Goal: Task Accomplishment & Management: Manage account settings

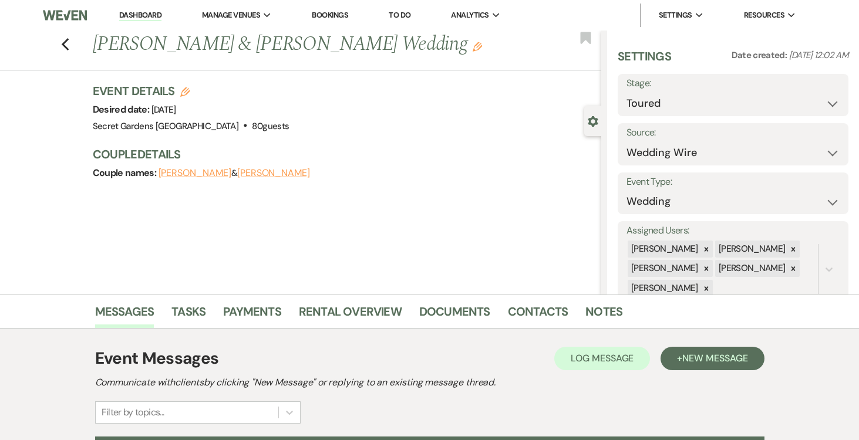
click at [138, 14] on link "Dashboard" at bounding box center [140, 15] width 42 height 11
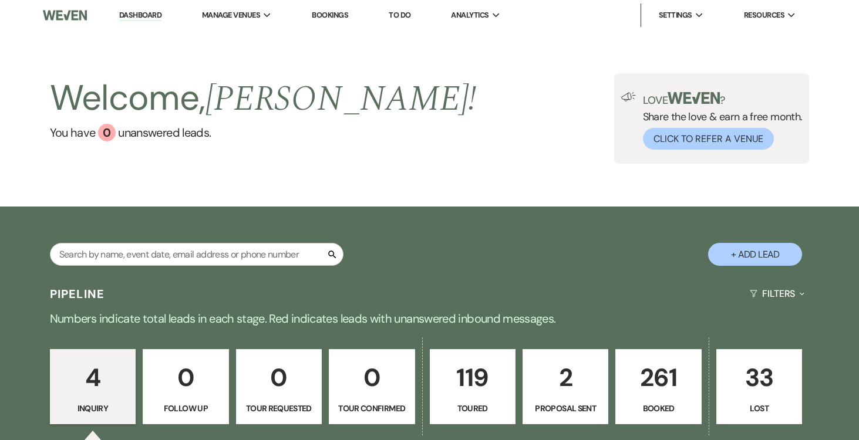
click at [565, 385] on p "2" at bounding box center [565, 377] width 70 height 39
select select "6"
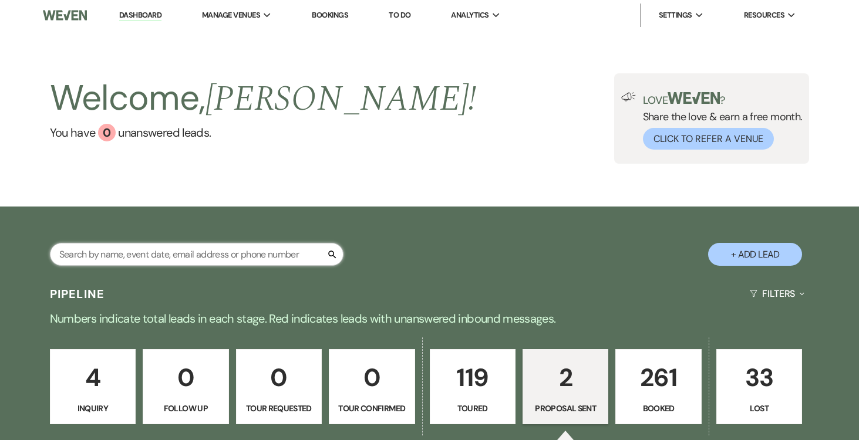
click at [259, 251] on input "text" at bounding box center [197, 254] width 294 height 23
type input "cassandra"
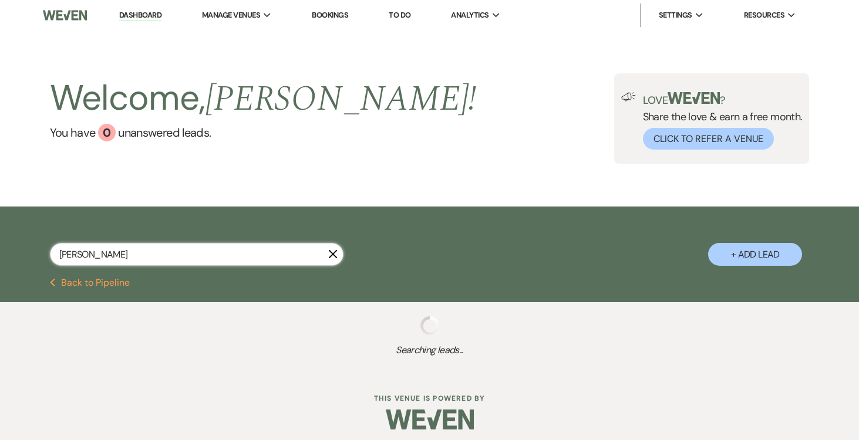
select select "8"
select select "5"
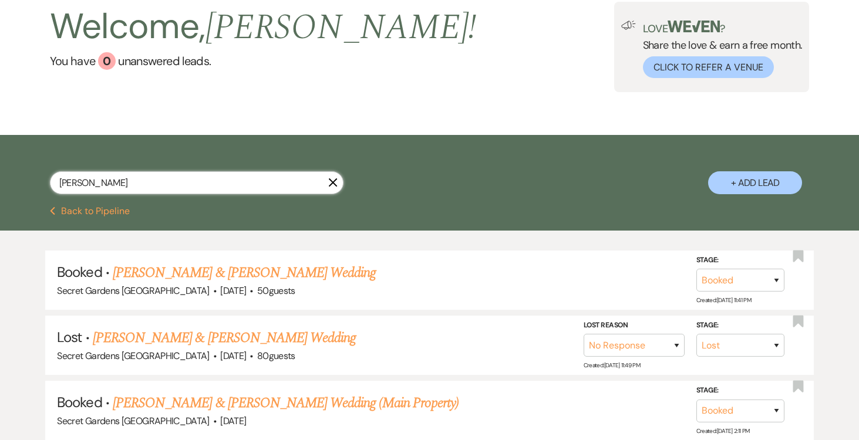
scroll to position [80, 0]
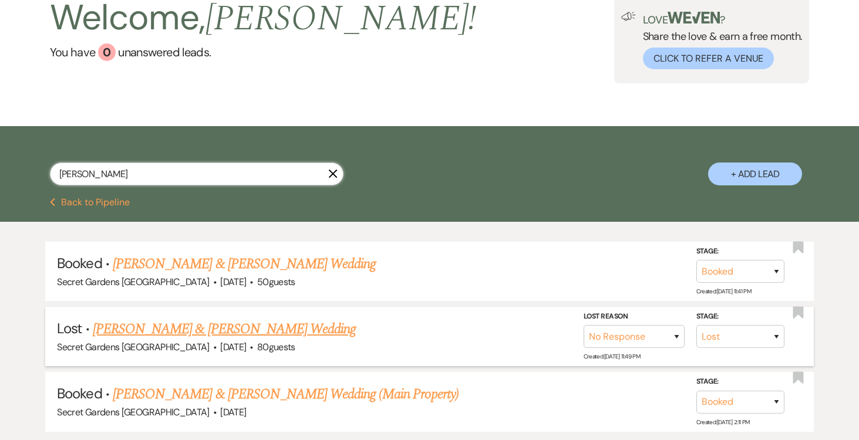
type input "cassandra"
click at [271, 329] on link "Cassandra Barr & Carl Brezault's Wedding" at bounding box center [224, 329] width 263 height 21
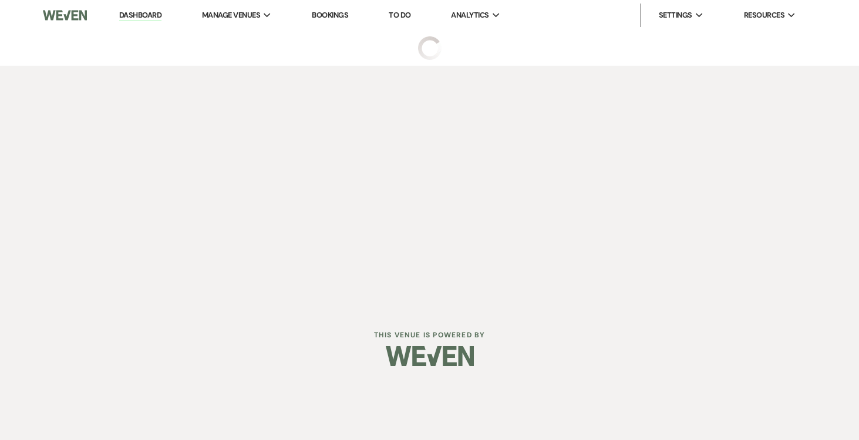
select select "8"
select select "5"
select select "2"
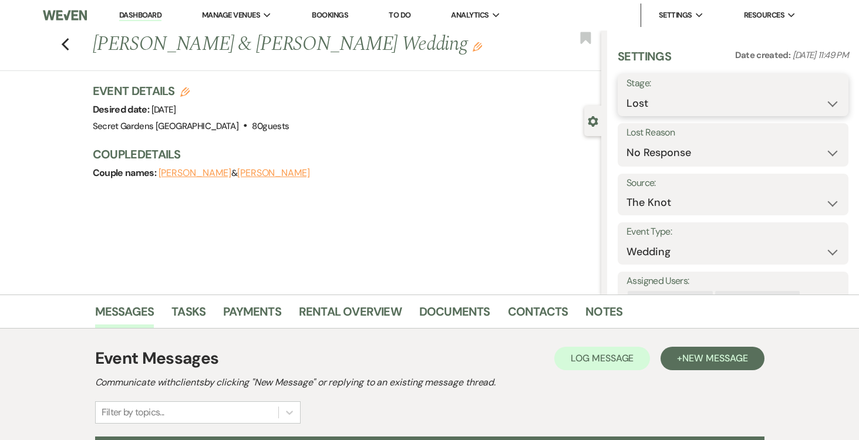
click at [826, 110] on select "Inquiry Follow Up Tour Requested Tour Confirmed Toured Proposal Sent Booked Lost" at bounding box center [732, 103] width 213 height 23
select select "6"
click at [626, 92] on select "Inquiry Follow Up Tour Requested Tour Confirmed Toured Proposal Sent Booked Lost" at bounding box center [732, 103] width 213 height 23
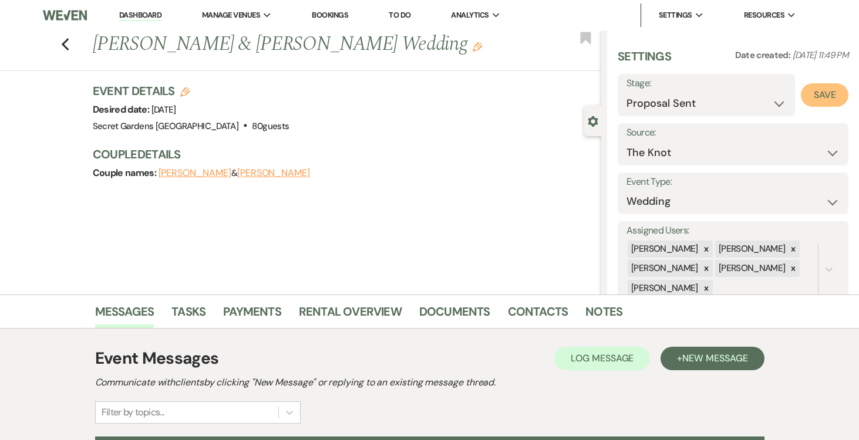
click at [818, 95] on button "Save" at bounding box center [825, 94] width 48 height 23
click at [183, 90] on use "button" at bounding box center [184, 91] width 9 height 9
select select "834"
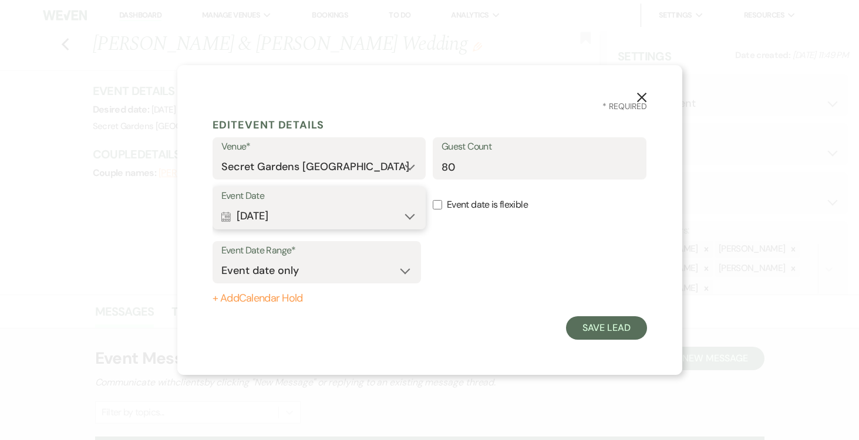
click at [410, 217] on button "Calendar Sep 21, 2025 Expand" at bounding box center [319, 216] width 196 height 23
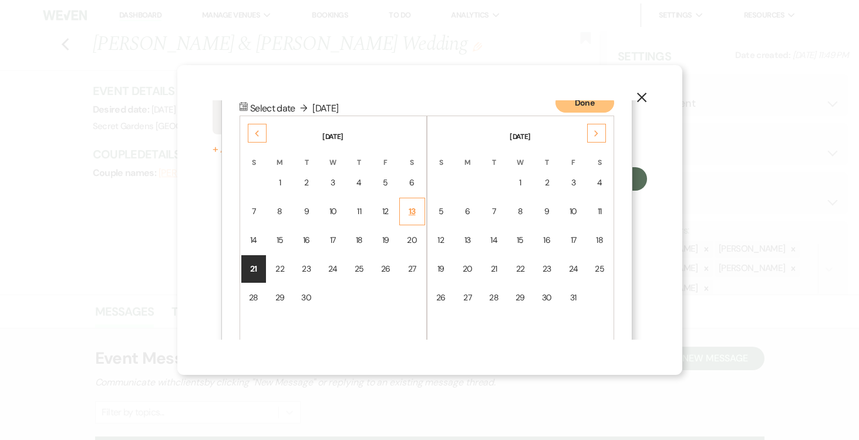
scroll to position [150, 0]
click at [594, 130] on use at bounding box center [596, 133] width 4 height 6
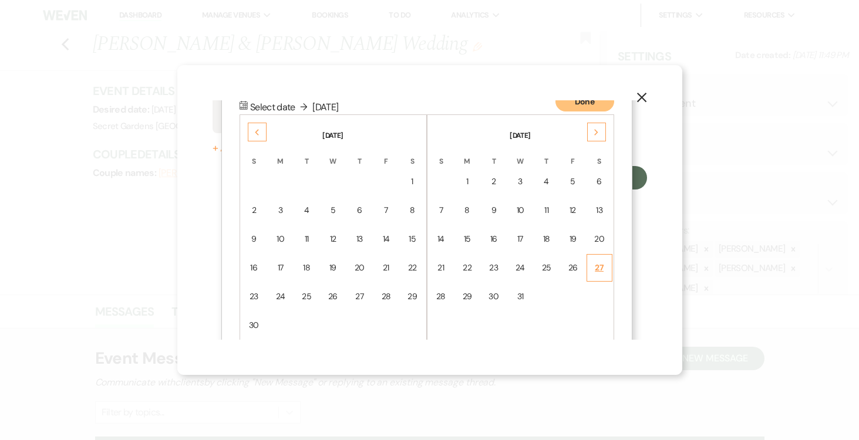
click at [595, 268] on div "27" at bounding box center [599, 268] width 11 height 12
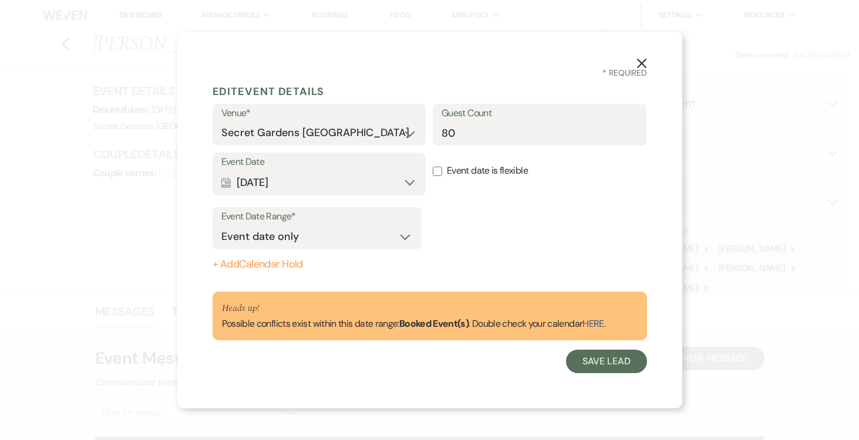
click at [601, 323] on link "HERE." at bounding box center [593, 324] width 23 height 12
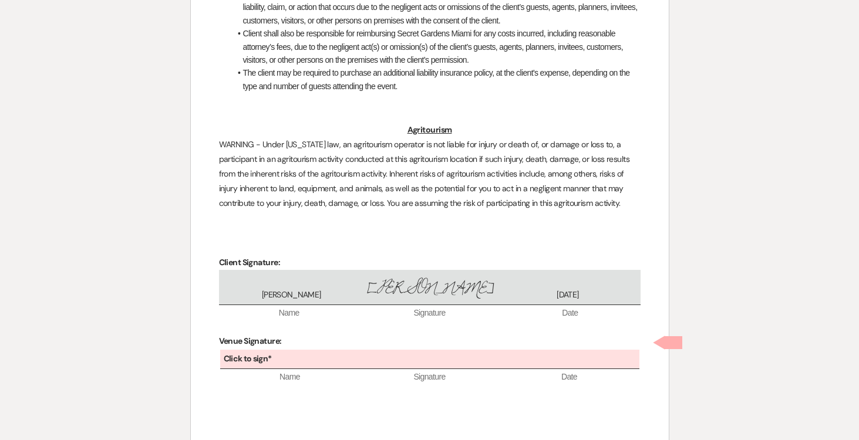
scroll to position [3308, 0]
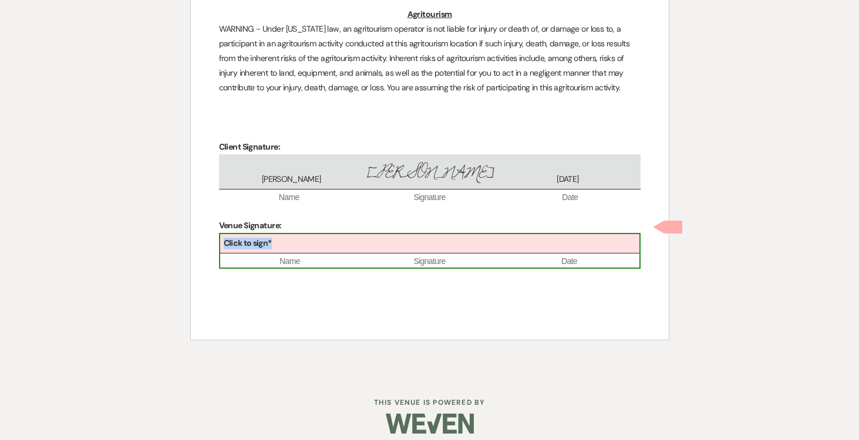
click at [442, 234] on div "Click to sign*" at bounding box center [429, 243] width 419 height 19
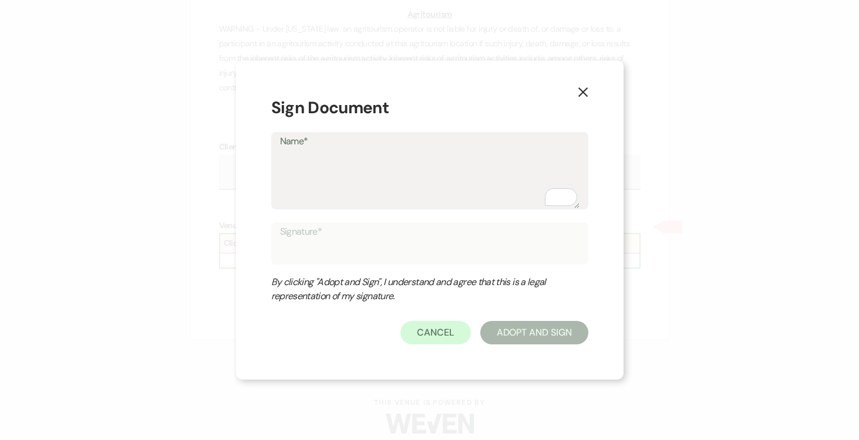
type textarea "J"
type input "J"
type textarea "Jo"
type input "Jo"
type textarea "[PERSON_NAME]"
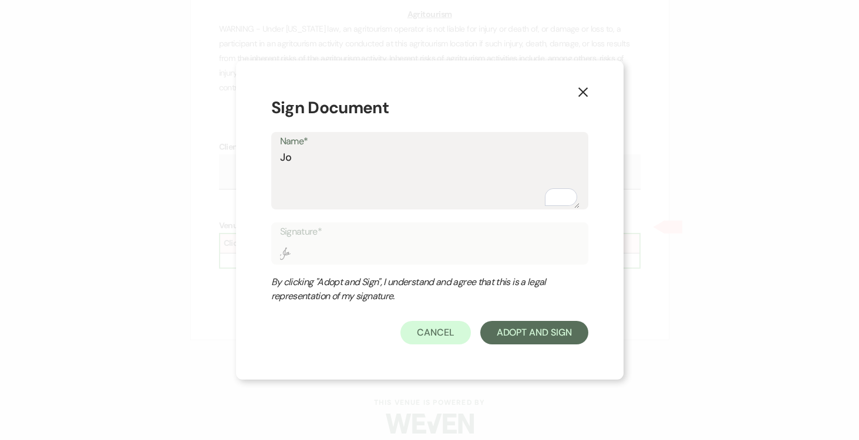
type input "[PERSON_NAME]"
type textarea "[PERSON_NAME]"
type input "[PERSON_NAME]"
type textarea "[PERSON_NAME]"
type input "[PERSON_NAME]"
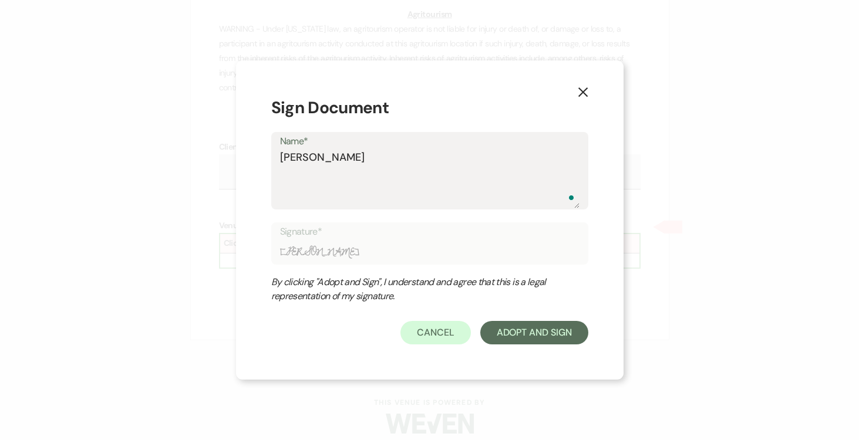
type textarea "[PERSON_NAME]"
type input "[PERSON_NAME]"
type textarea "[PERSON_NAME]"
type input "[PERSON_NAME]"
type textarea "[PERSON_NAME]"
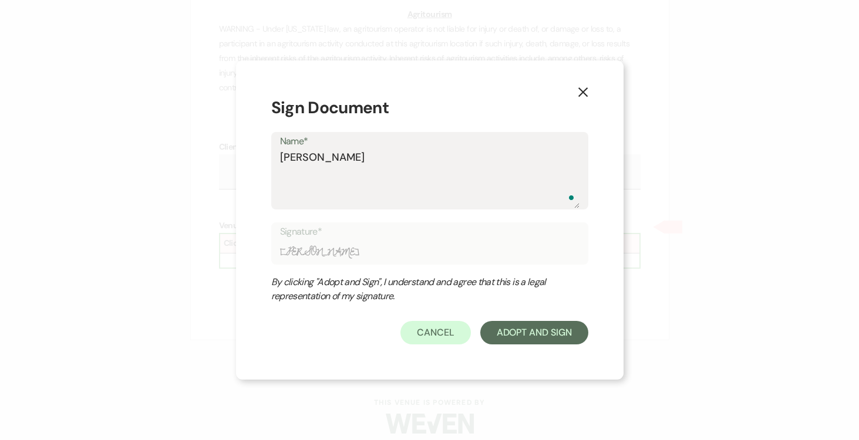
type input "[PERSON_NAME]"
type textarea "[PERSON_NAME]"
type input "[PERSON_NAME]"
type textarea "[PERSON_NAME]"
type input "[PERSON_NAME]"
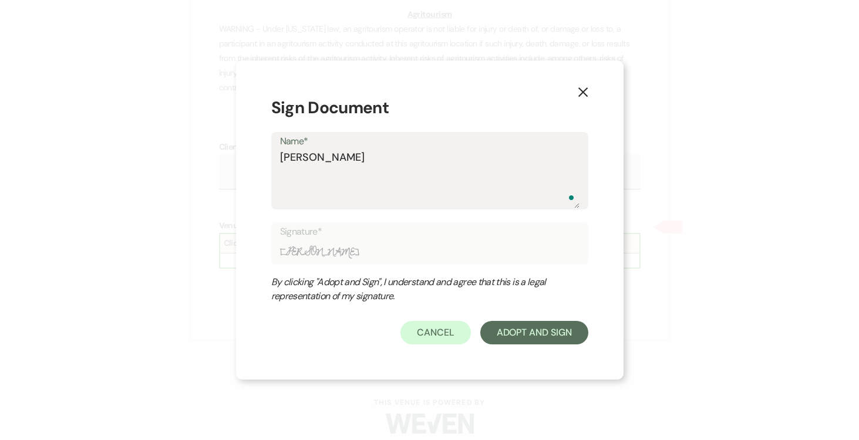
type textarea "[PERSON_NAME]"
type input "[PERSON_NAME]"
type textarea "[PERSON_NAME]"
type input "[PERSON_NAME]"
type textarea "[PERSON_NAME]"
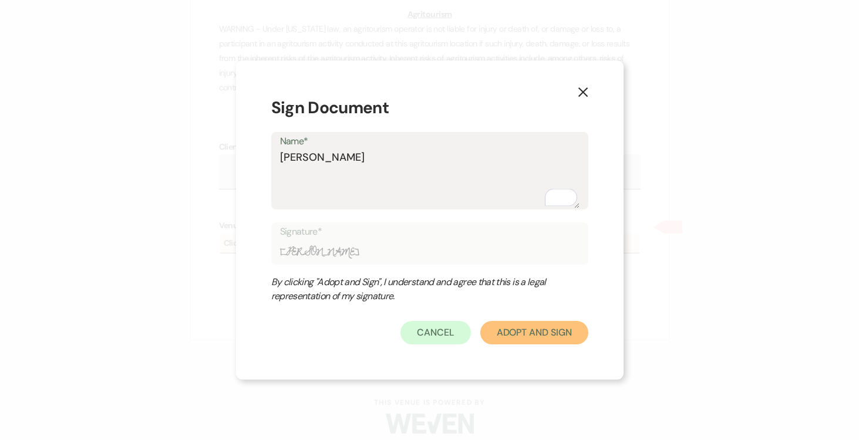
click at [520, 335] on button "Adopt And Sign" at bounding box center [534, 332] width 108 height 23
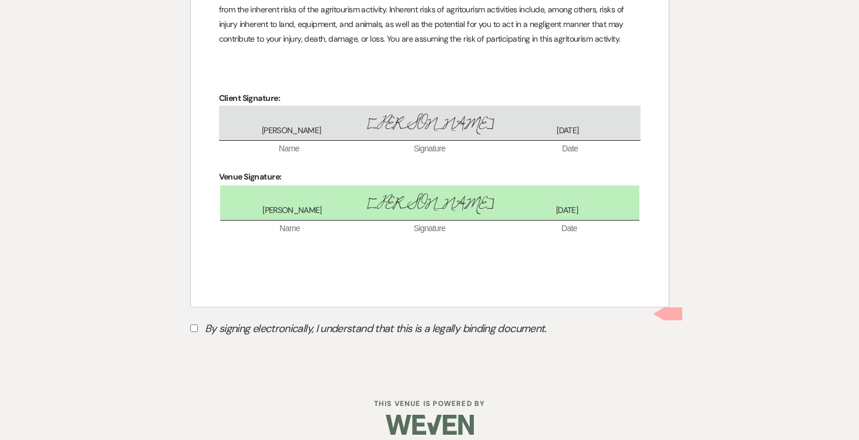
scroll to position [3358, 0]
click at [192, 324] on input "By signing electronically, I understand that this is a legally binding document." at bounding box center [194, 328] width 8 height 8
checkbox input "true"
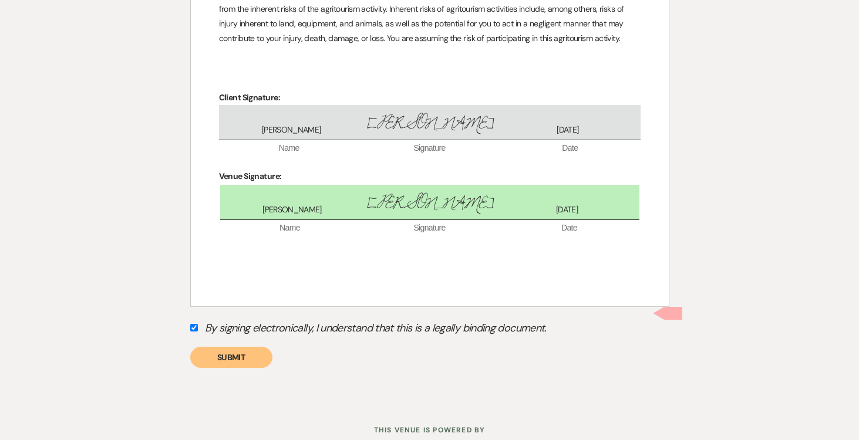
click at [214, 347] on button "Submit" at bounding box center [231, 357] width 82 height 21
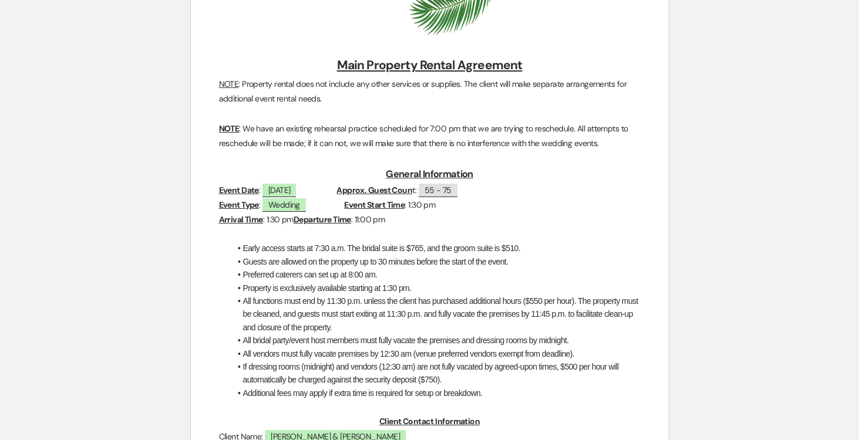
scroll to position [0, 0]
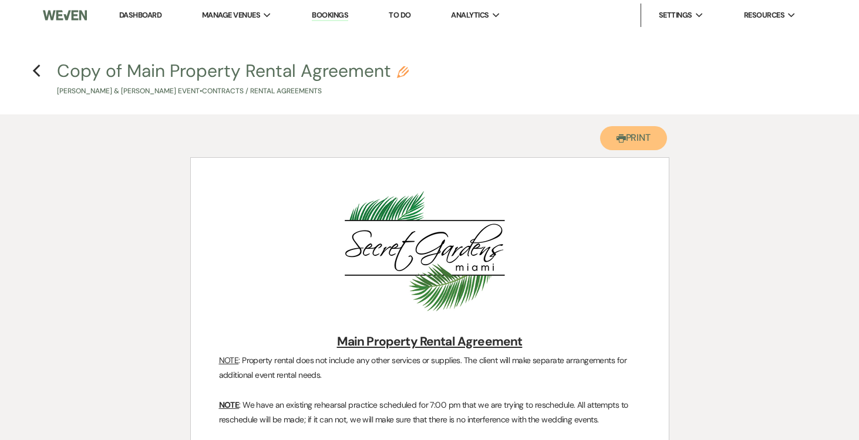
click at [641, 138] on button "Printer Print" at bounding box center [634, 138] width 68 height 24
click at [35, 68] on icon "Previous" at bounding box center [36, 71] width 9 height 14
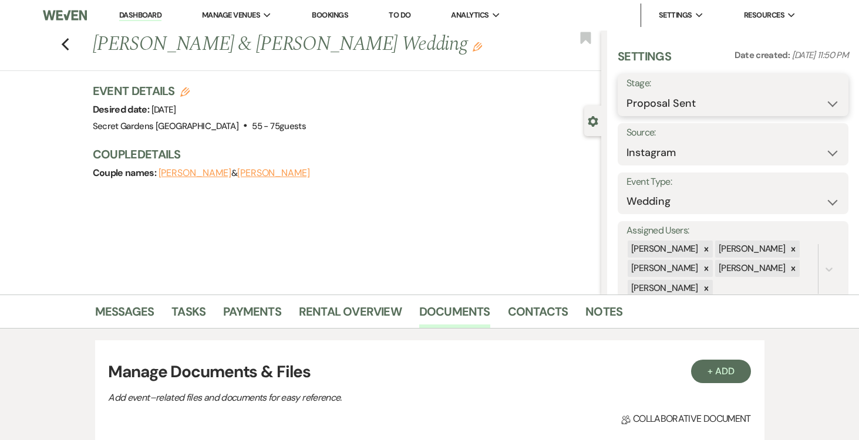
click at [834, 104] on select "Inquiry Follow Up Tour Requested Tour Confirmed Toured Proposal Sent Booked Lost" at bounding box center [732, 103] width 213 height 23
select select "7"
click at [626, 92] on select "Inquiry Follow Up Tour Requested Tour Confirmed Toured Proposal Sent Booked Lost" at bounding box center [732, 103] width 213 height 23
click at [818, 93] on button "Save" at bounding box center [825, 94] width 48 height 23
select select "1"
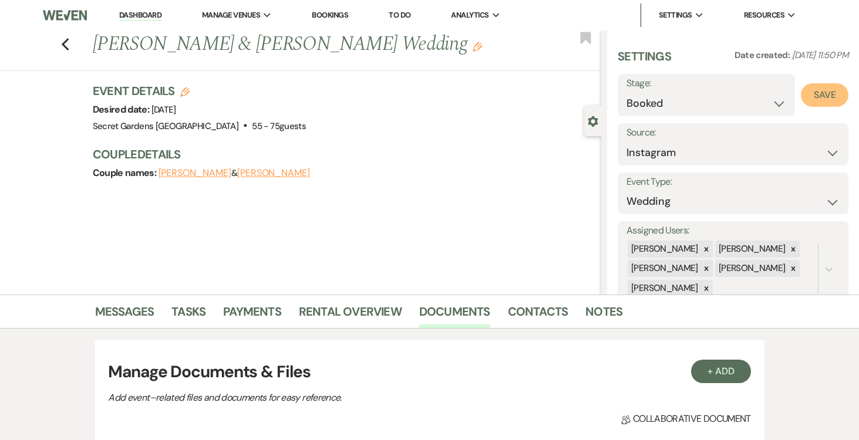
select select "834"
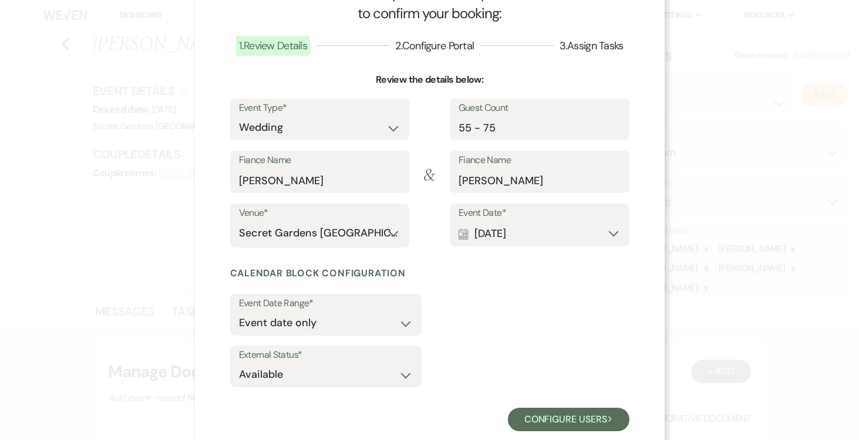
scroll to position [77, 0]
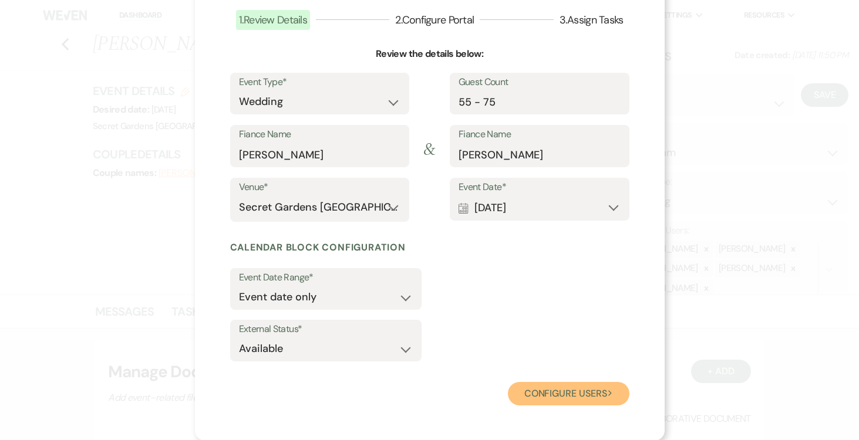
click at [543, 397] on button "Configure users Next" at bounding box center [569, 393] width 122 height 23
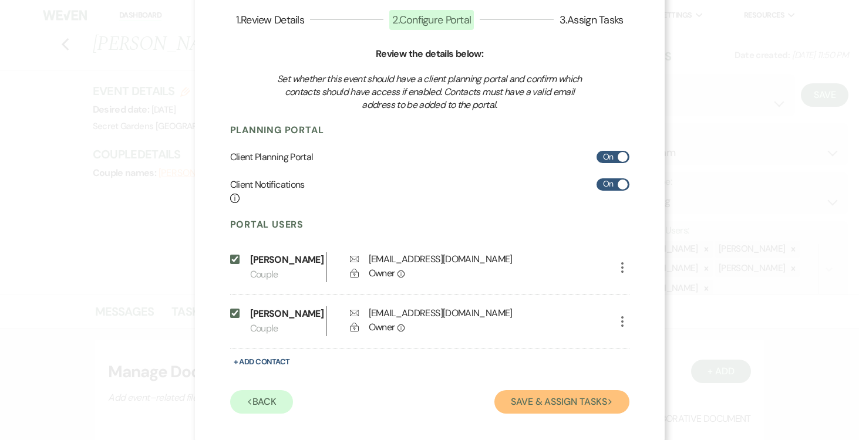
click at [549, 414] on button "Save & Assign Tasks Next" at bounding box center [561, 401] width 134 height 23
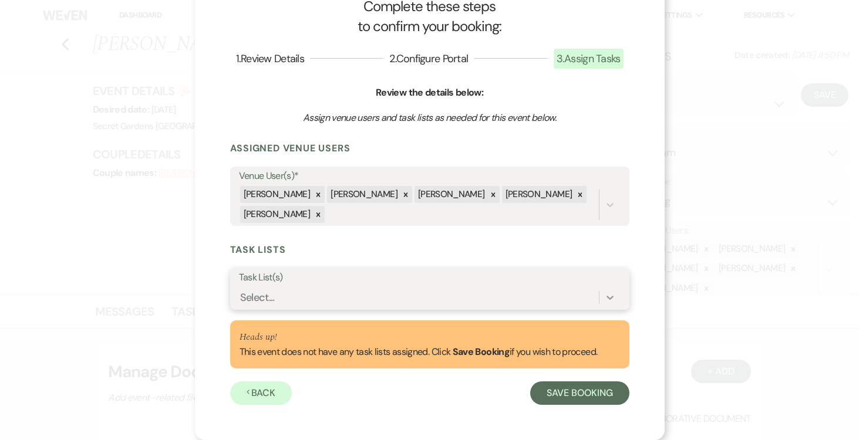
click at [608, 295] on icon at bounding box center [610, 298] width 12 height 12
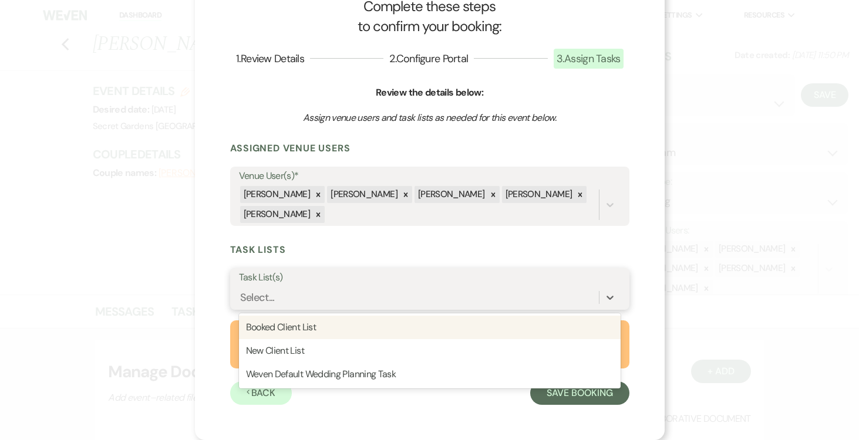
click at [504, 324] on div "Booked Client List" at bounding box center [430, 327] width 382 height 23
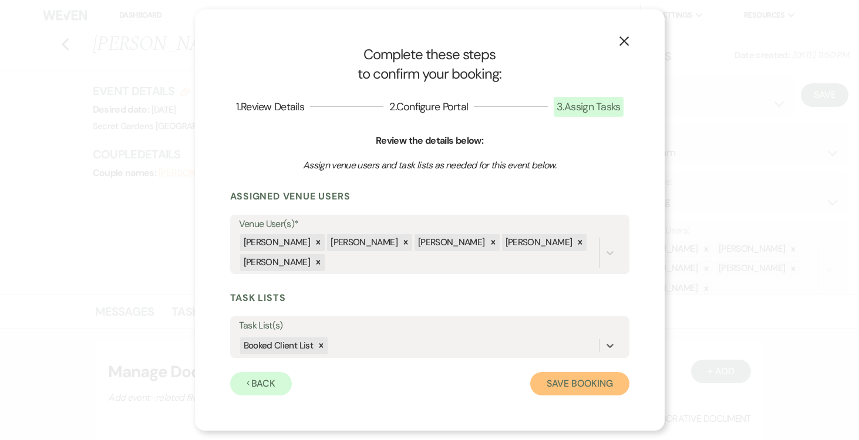
click at [561, 387] on button "Save Booking" at bounding box center [579, 383] width 99 height 23
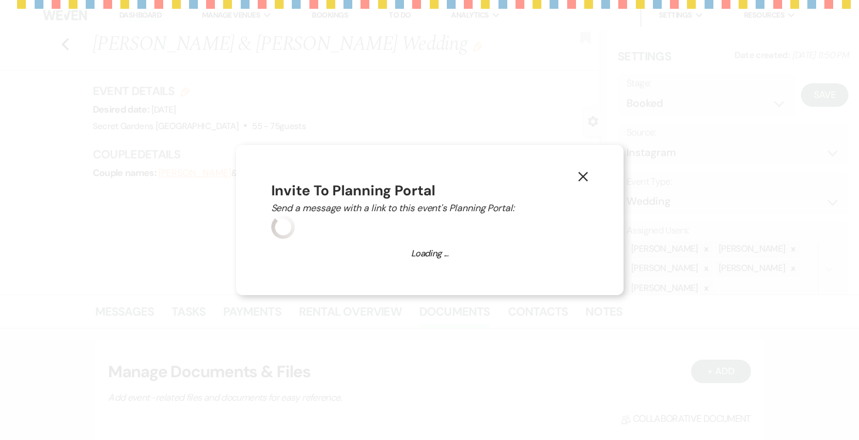
select select "14"
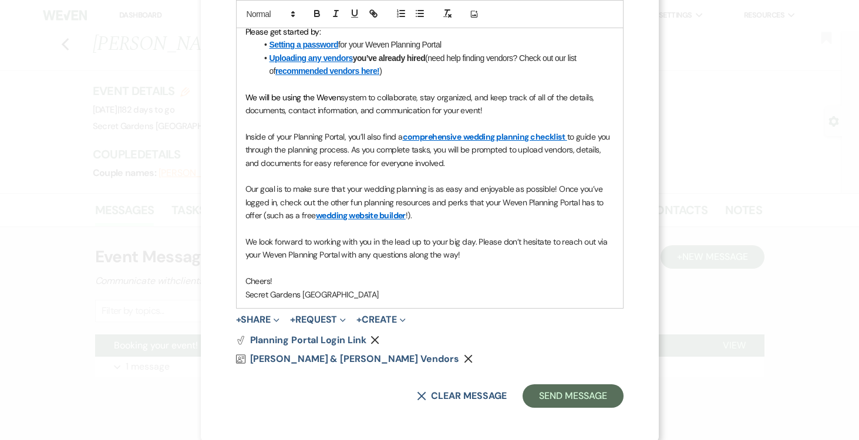
scroll to position [380, 0]
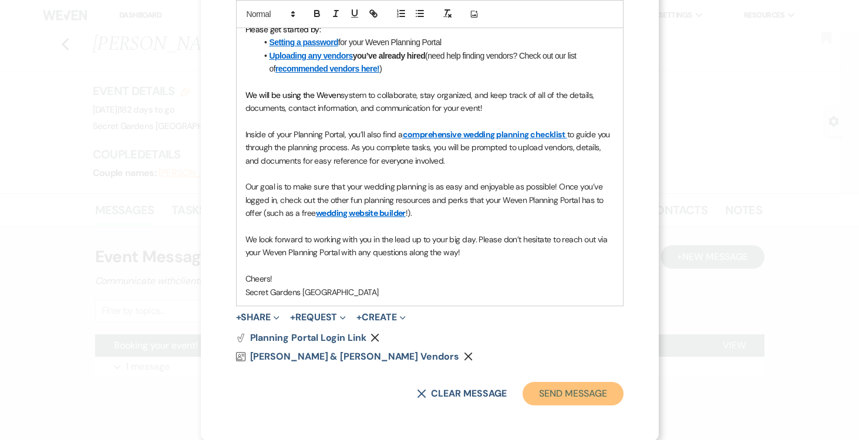
click at [574, 397] on button "Send Message" at bounding box center [573, 393] width 100 height 23
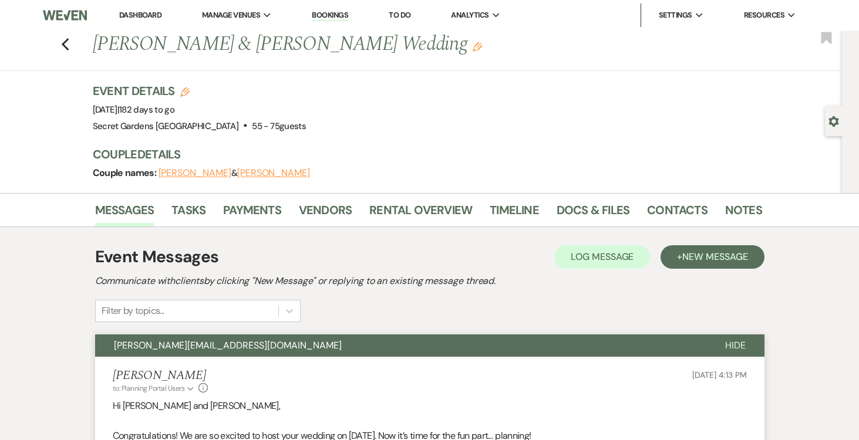
click at [830, 124] on use "button" at bounding box center [833, 121] width 10 height 11
select select "7"
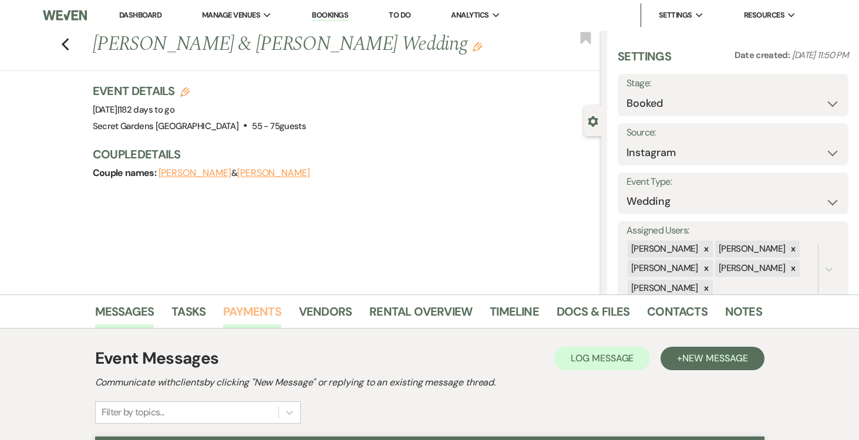
click at [247, 309] on link "Payments" at bounding box center [252, 315] width 58 height 26
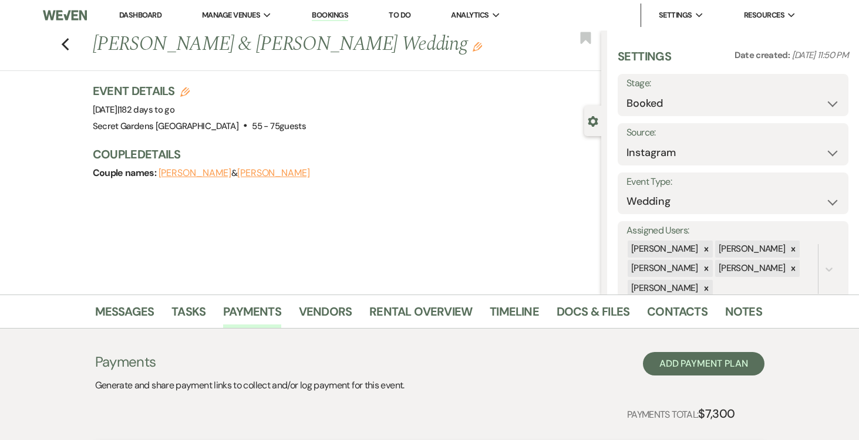
click at [139, 11] on link "Dashboard" at bounding box center [140, 15] width 42 height 10
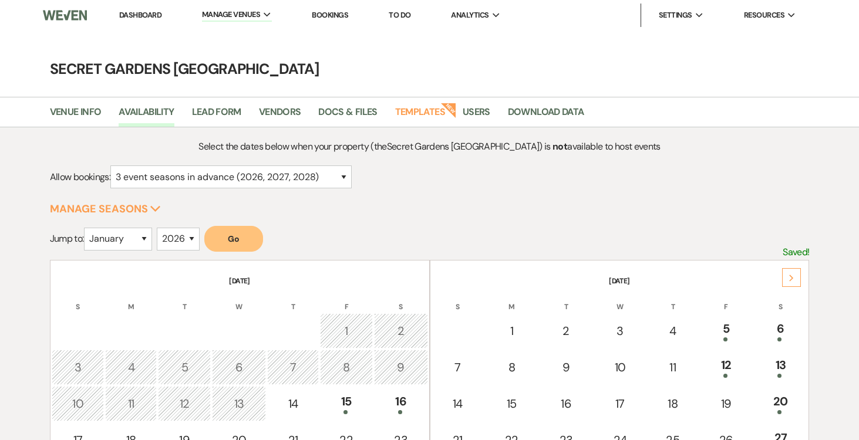
click at [797, 275] on div "Next" at bounding box center [791, 277] width 19 height 19
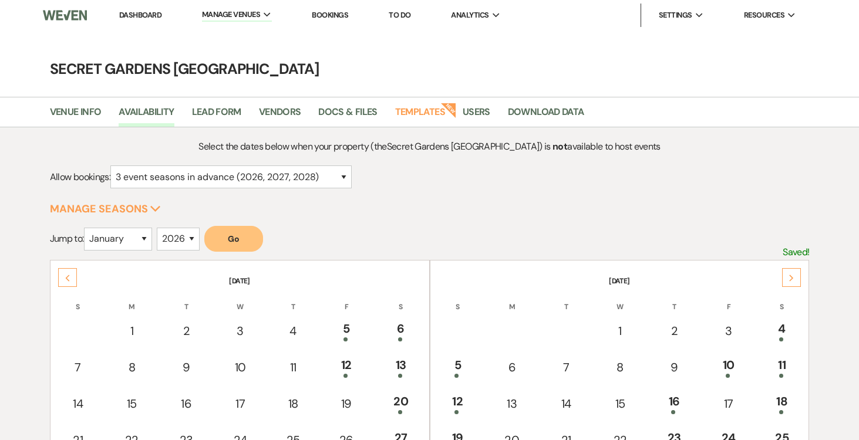
click at [797, 275] on div "Next" at bounding box center [791, 277] width 19 height 19
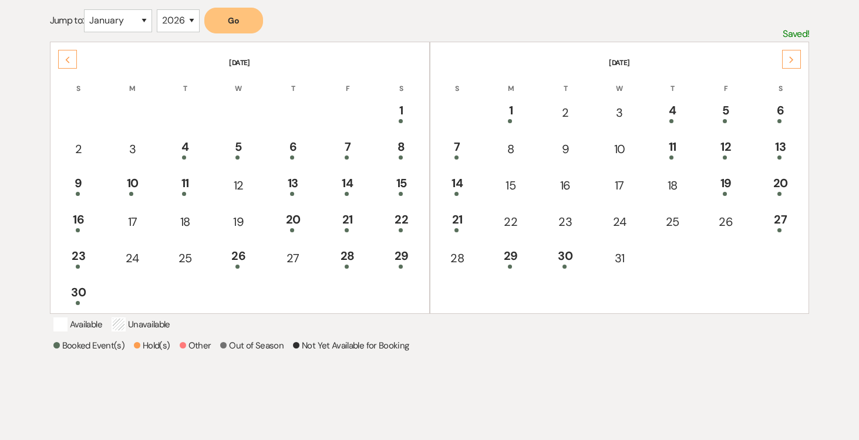
scroll to position [241, 0]
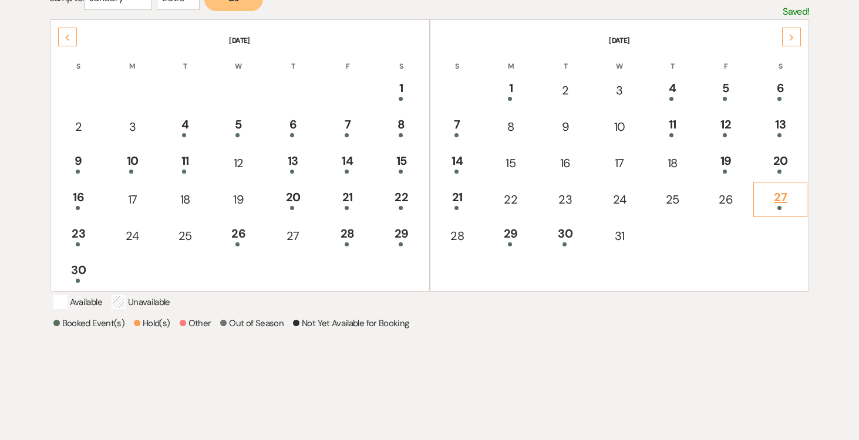
click at [781, 200] on div "27" at bounding box center [780, 199] width 41 height 22
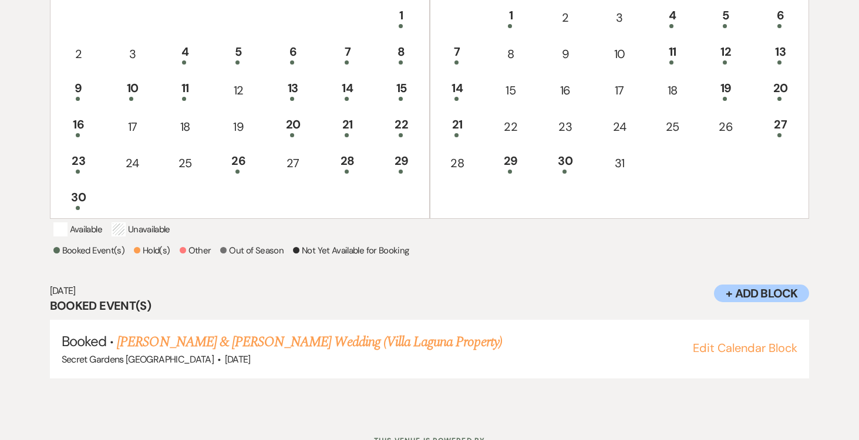
scroll to position [377, 0]
